Goal: Navigation & Orientation: Find specific page/section

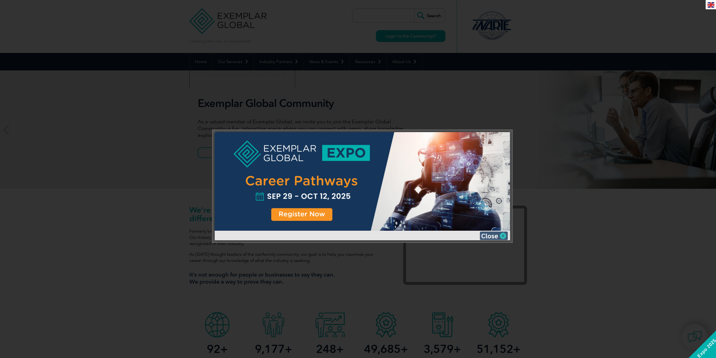
click at [505, 236] on img at bounding box center [494, 235] width 28 height 8
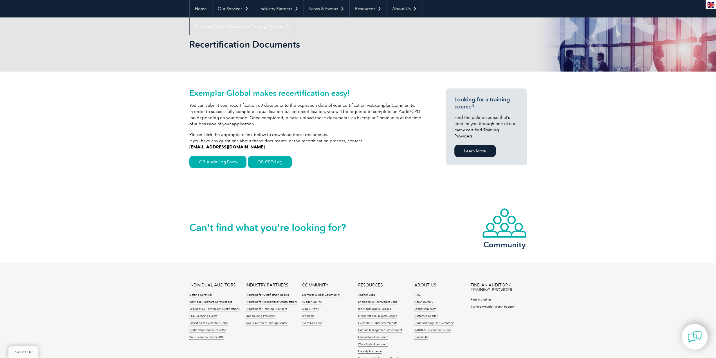
scroll to position [84, 0]
